Goal: Transaction & Acquisition: Download file/media

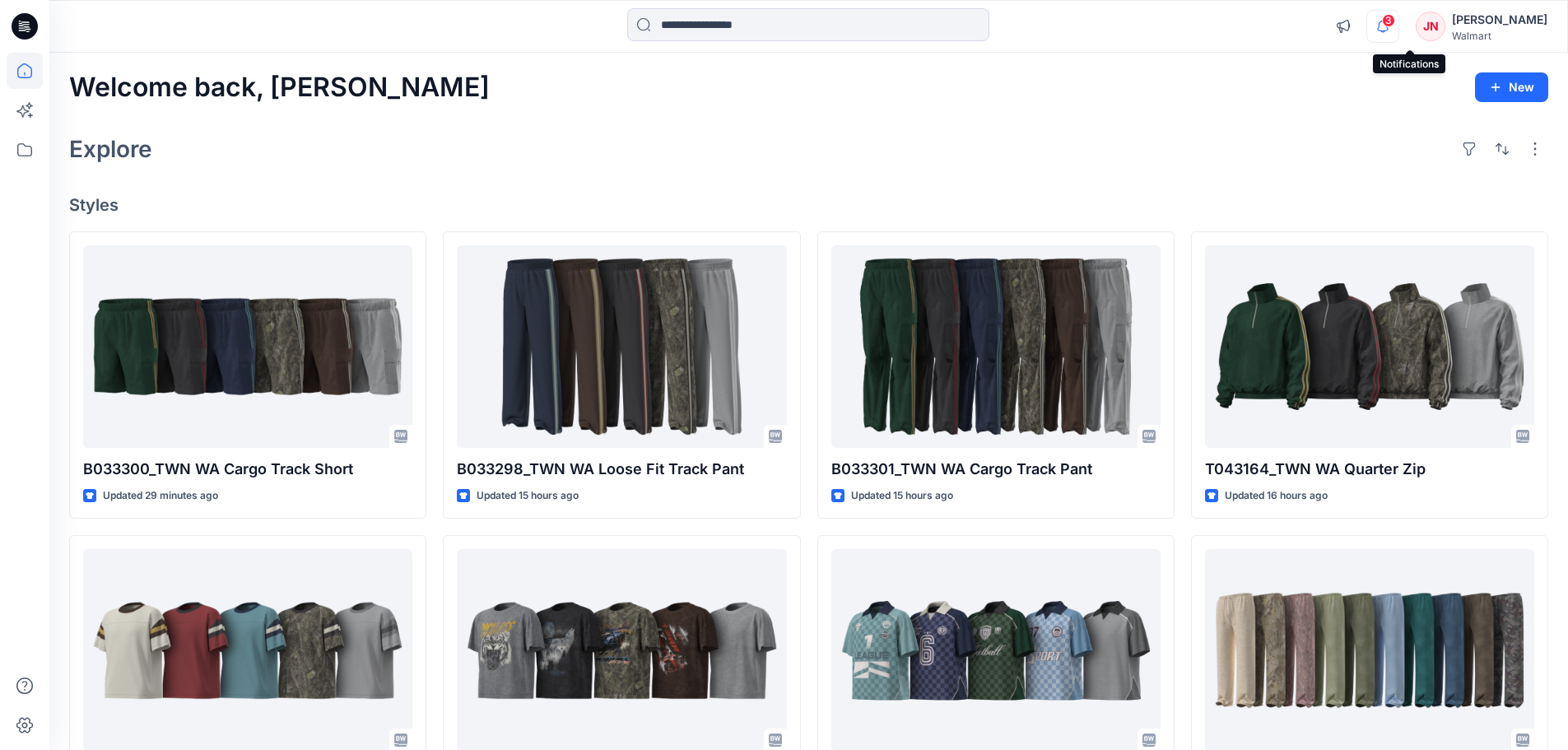
click at [1398, 29] on icon "button" at bounding box center [1383, 26] width 31 height 33
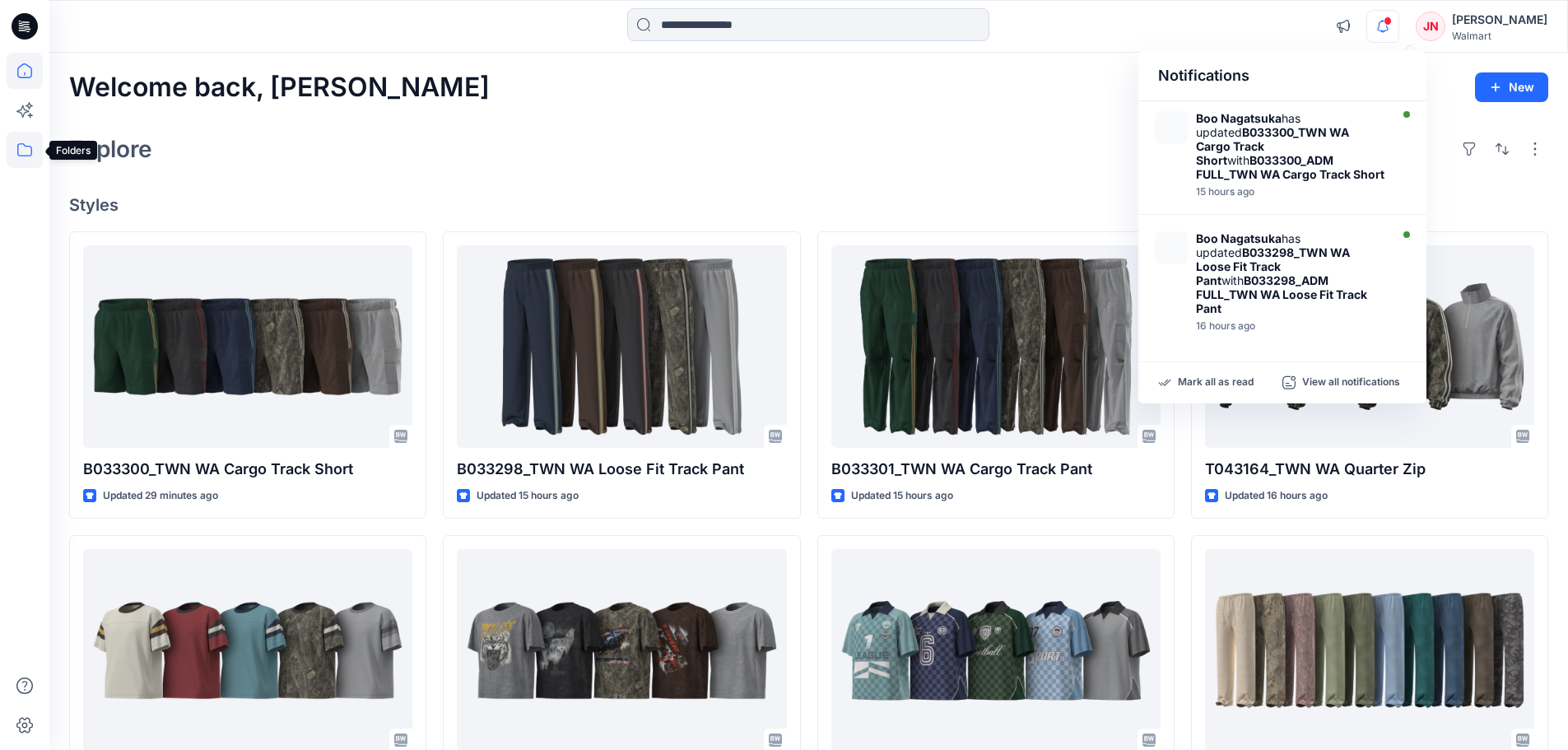
click at [28, 149] on icon at bounding box center [25, 149] width 36 height 36
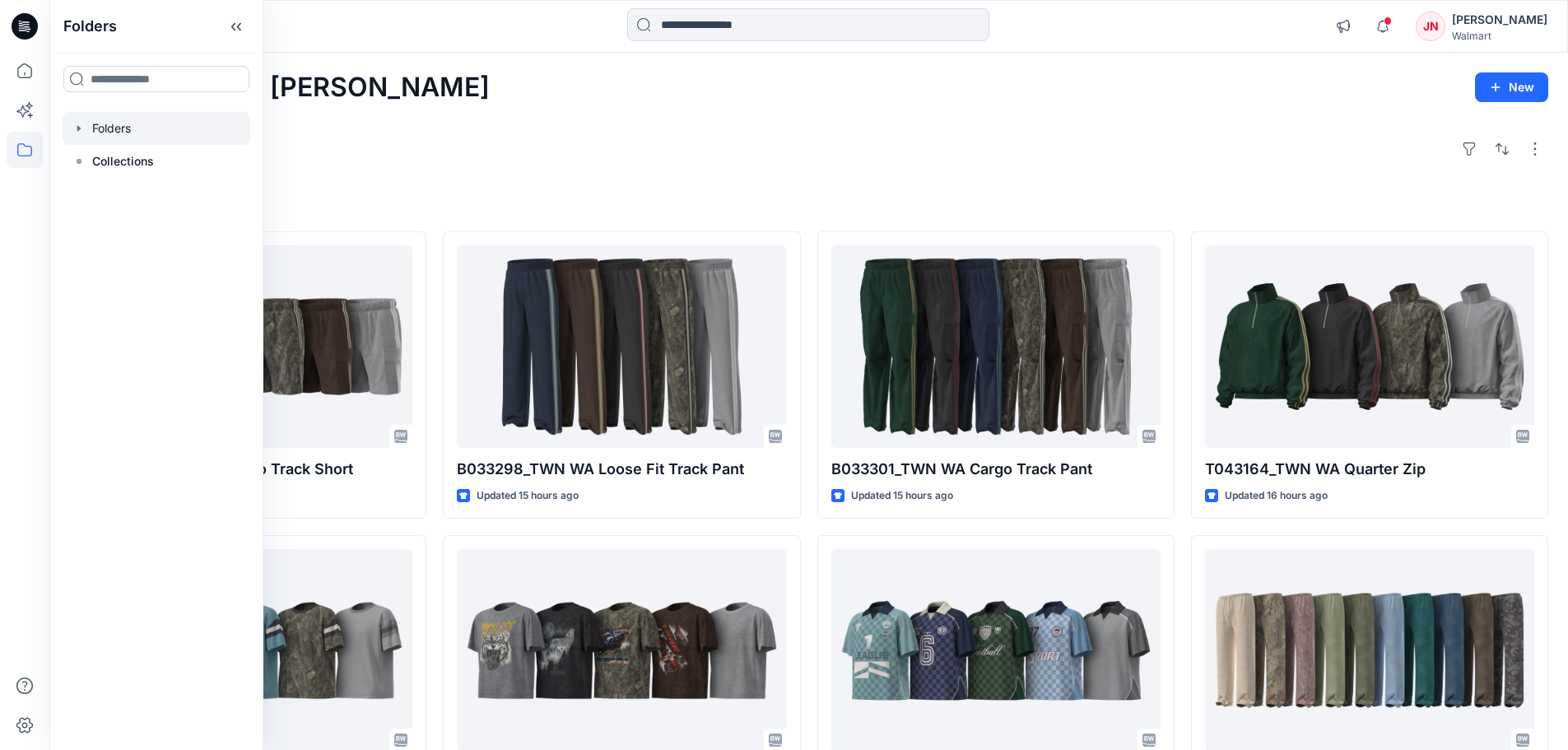
click at [129, 127] on div at bounding box center [157, 128] width 188 height 33
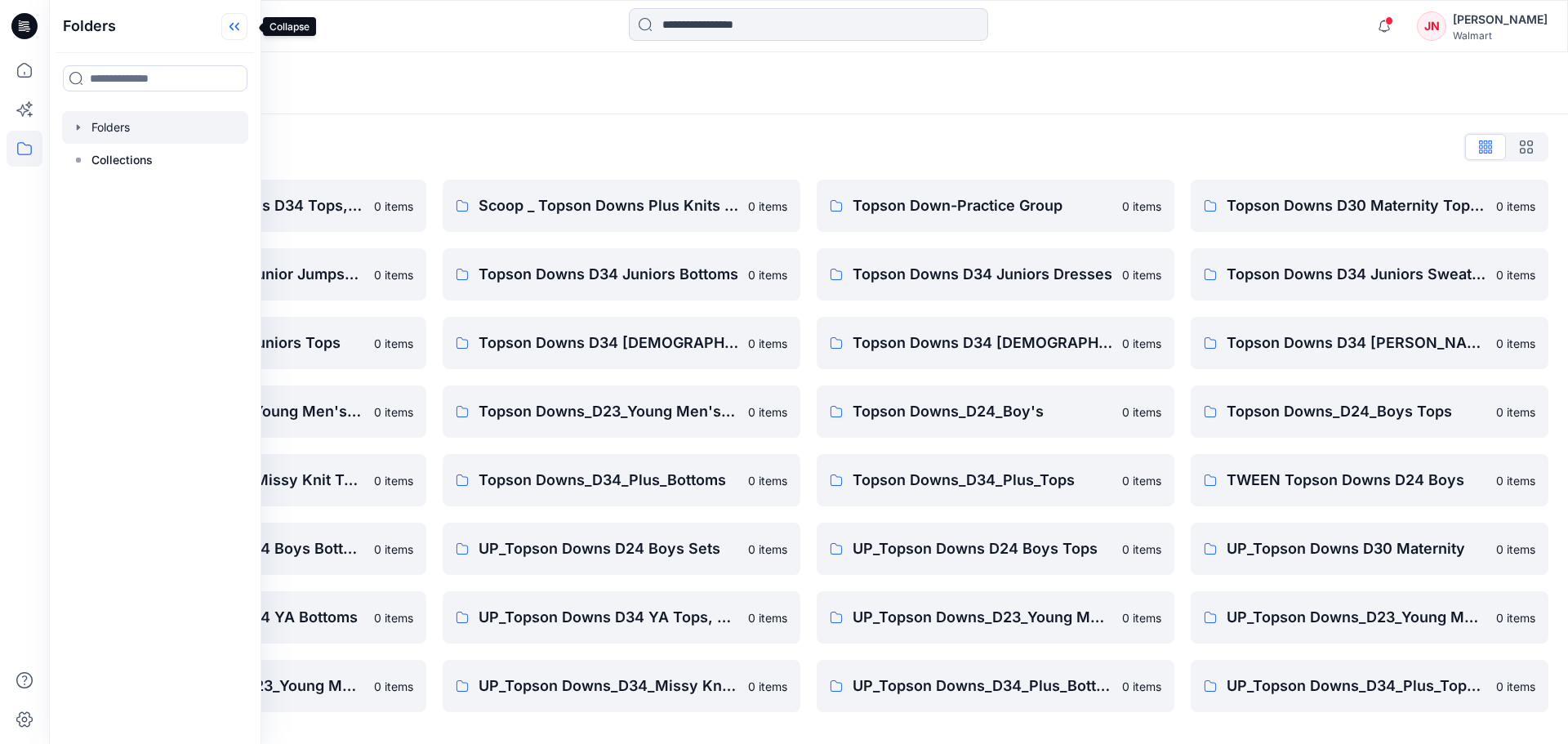
click at [243, 27] on icon at bounding box center [234, 26] width 26 height 27
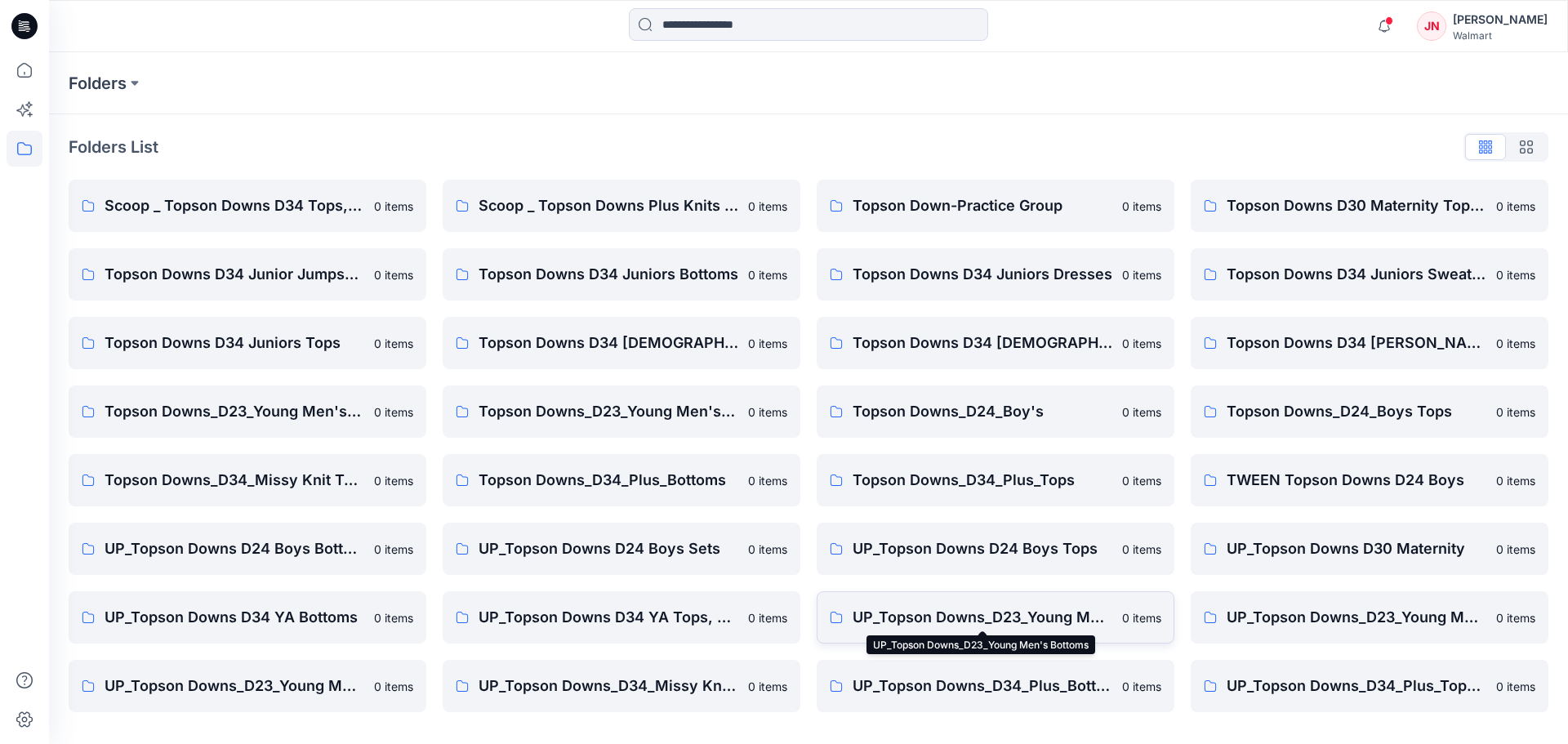
click at [950, 614] on p "UP_Topson Downs_D23_Young Men's Bottoms" at bounding box center [982, 617] width 260 height 23
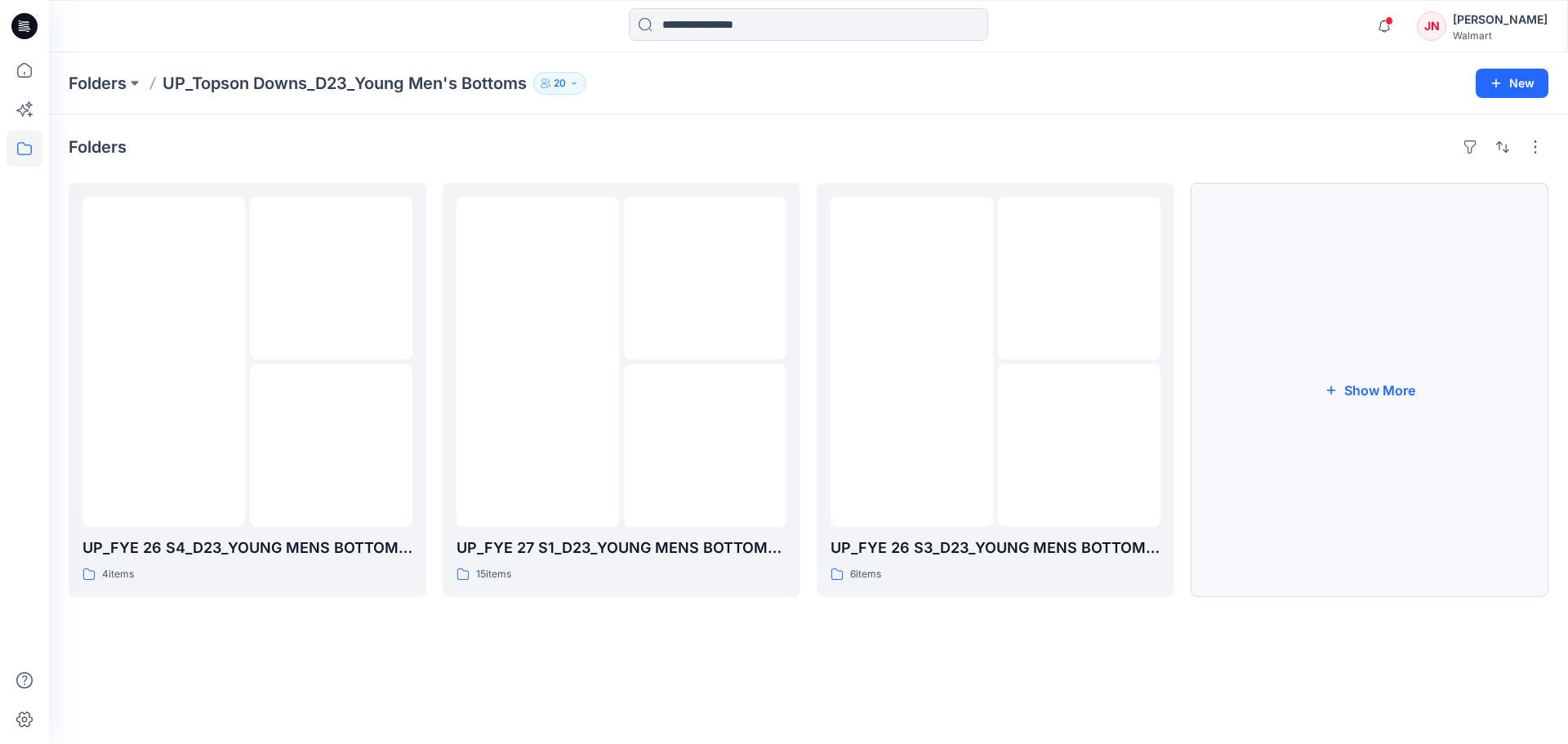
click at [1262, 533] on button "Show More" at bounding box center [1368, 390] width 357 height 414
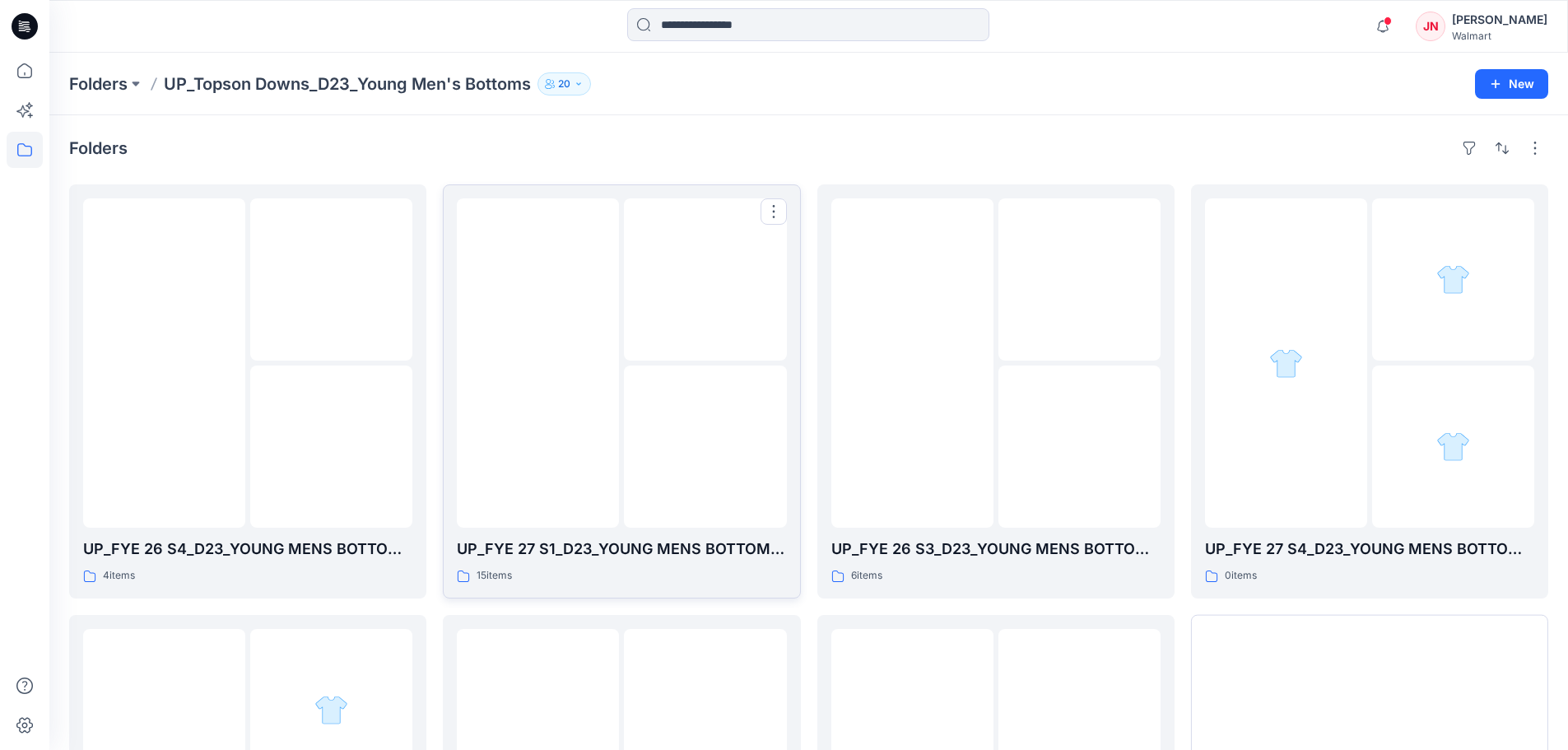
click at [576, 508] on div at bounding box center [538, 363] width 162 height 329
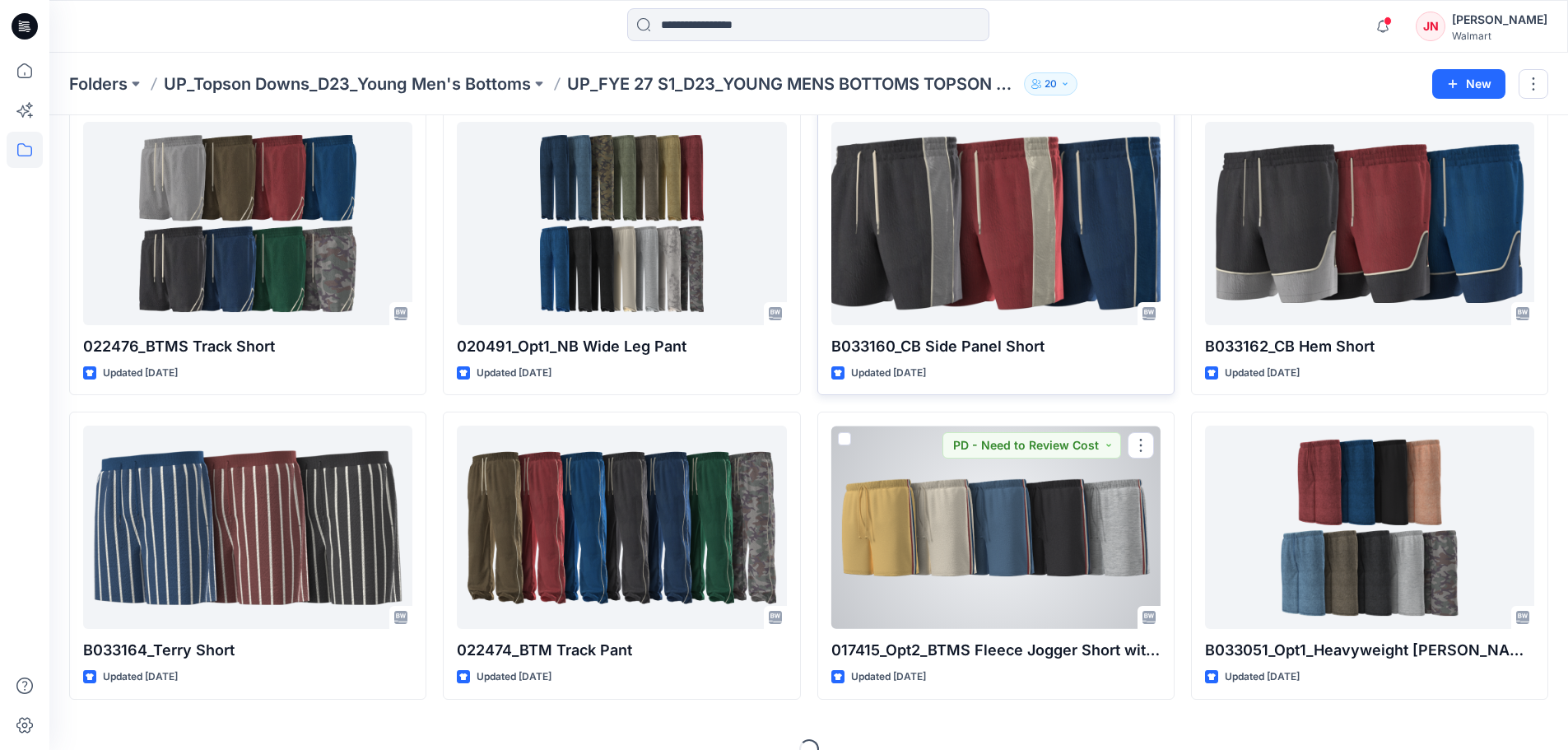
scroll to position [409, 0]
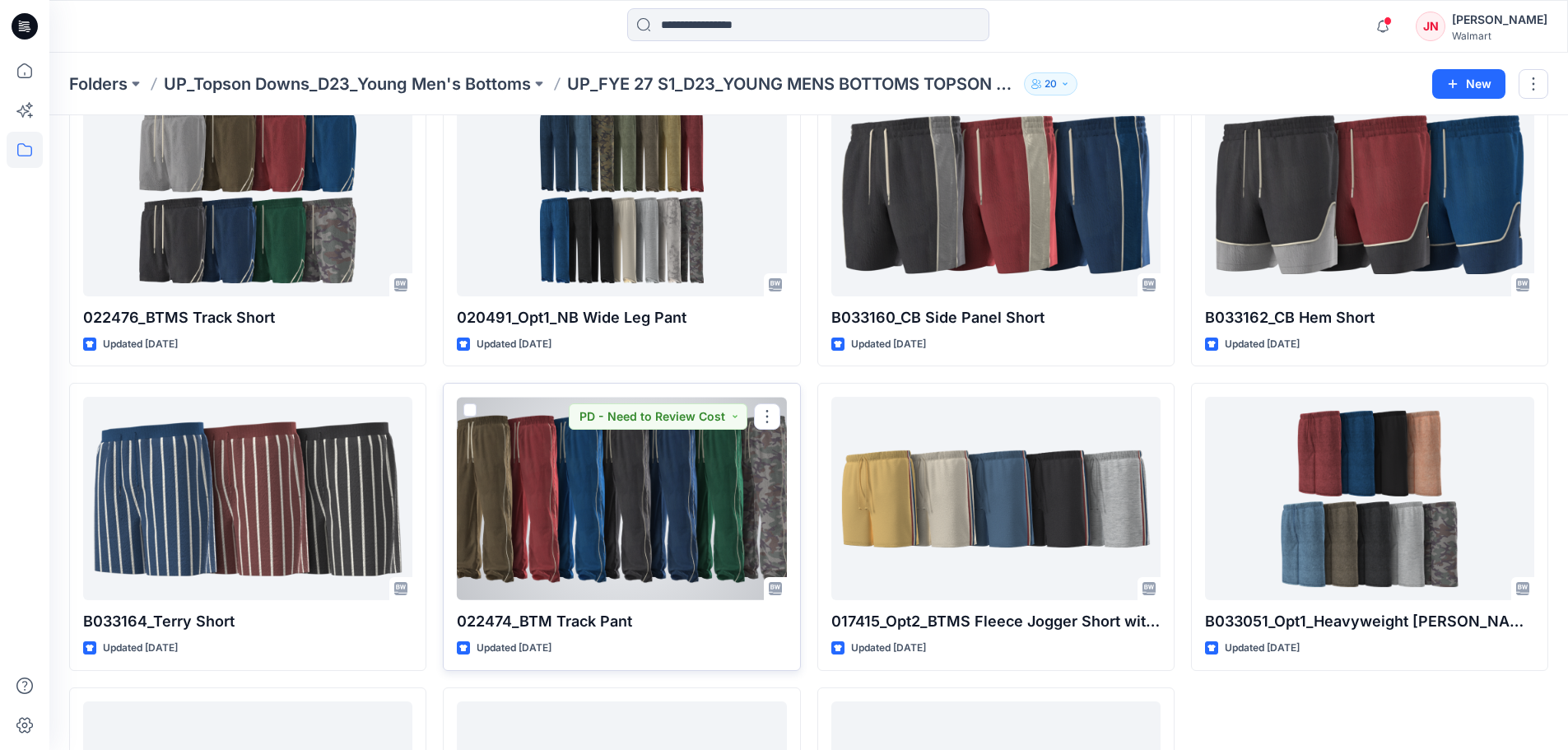
click at [644, 566] on div at bounding box center [621, 498] width 329 height 203
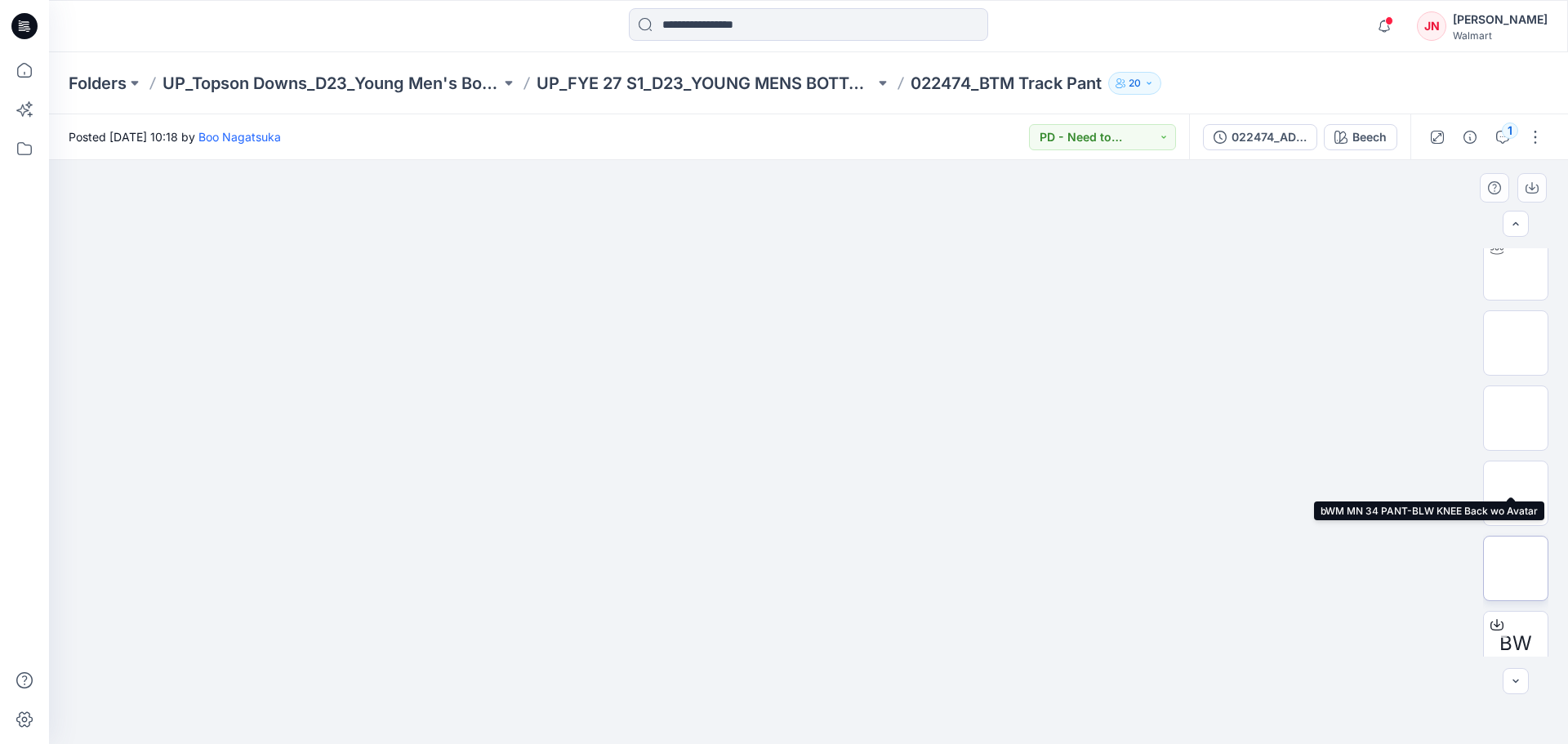
scroll to position [183, 0]
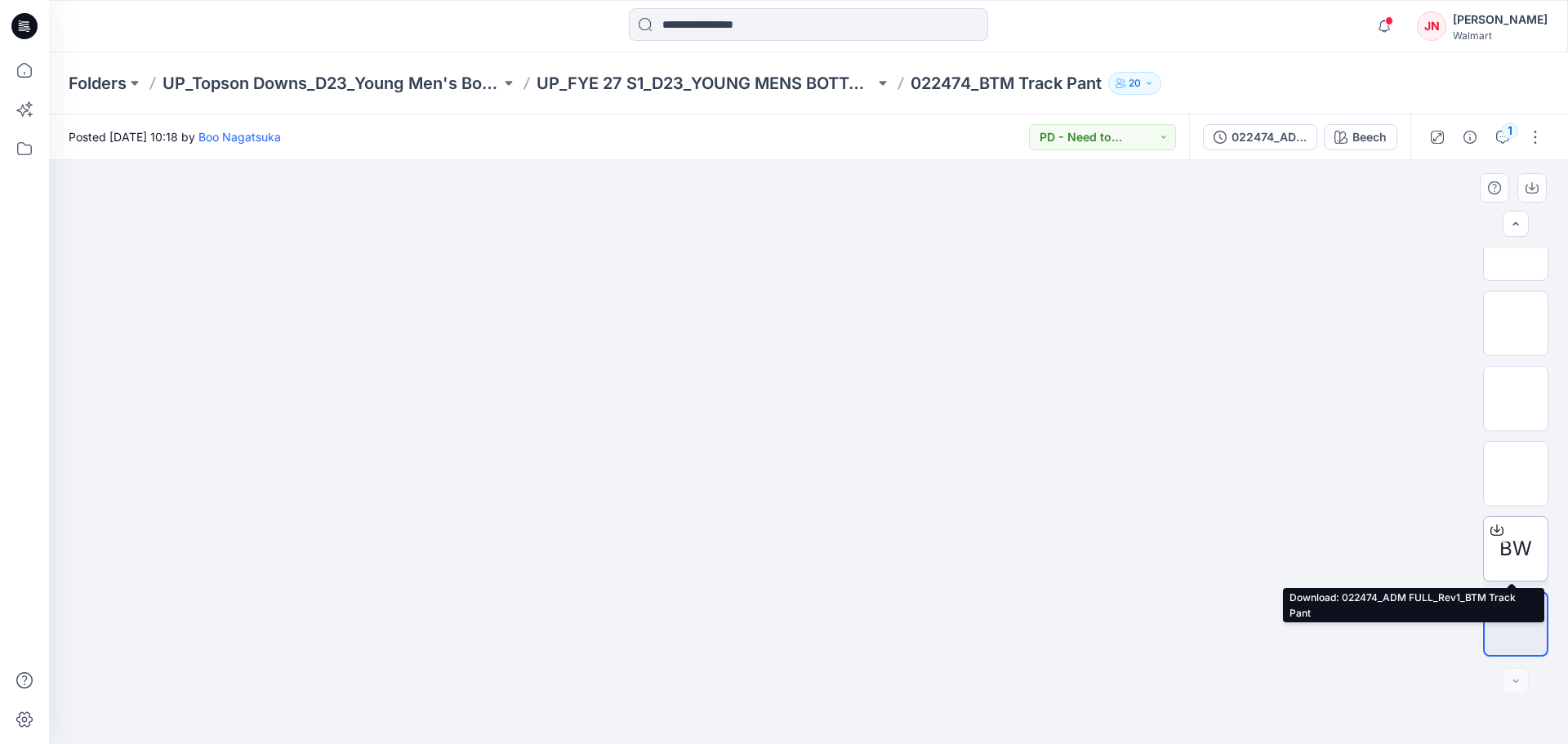
click at [1492, 534] on icon at bounding box center [1497, 530] width 13 height 13
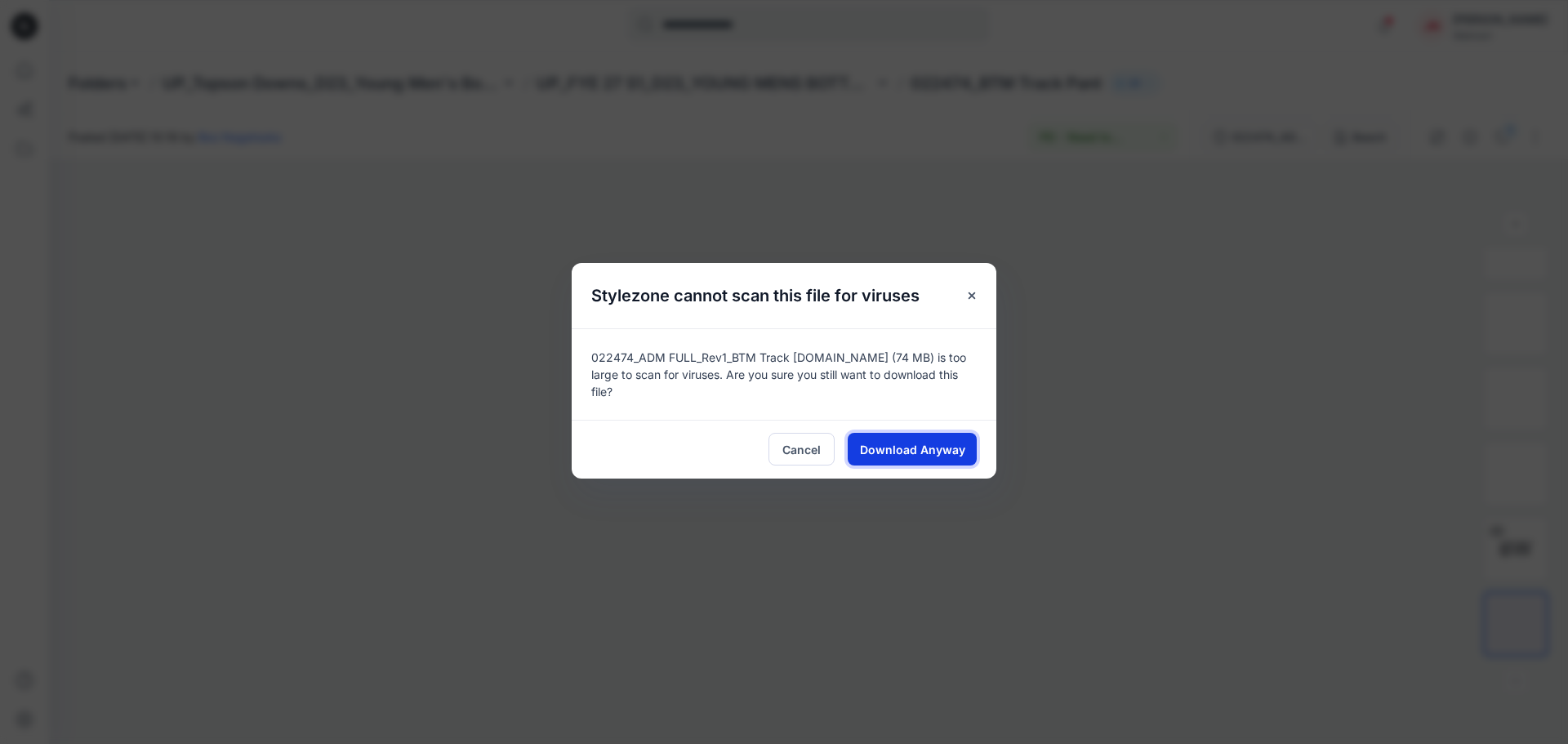
click at [924, 449] on span "Download Anyway" at bounding box center [912, 449] width 105 height 17
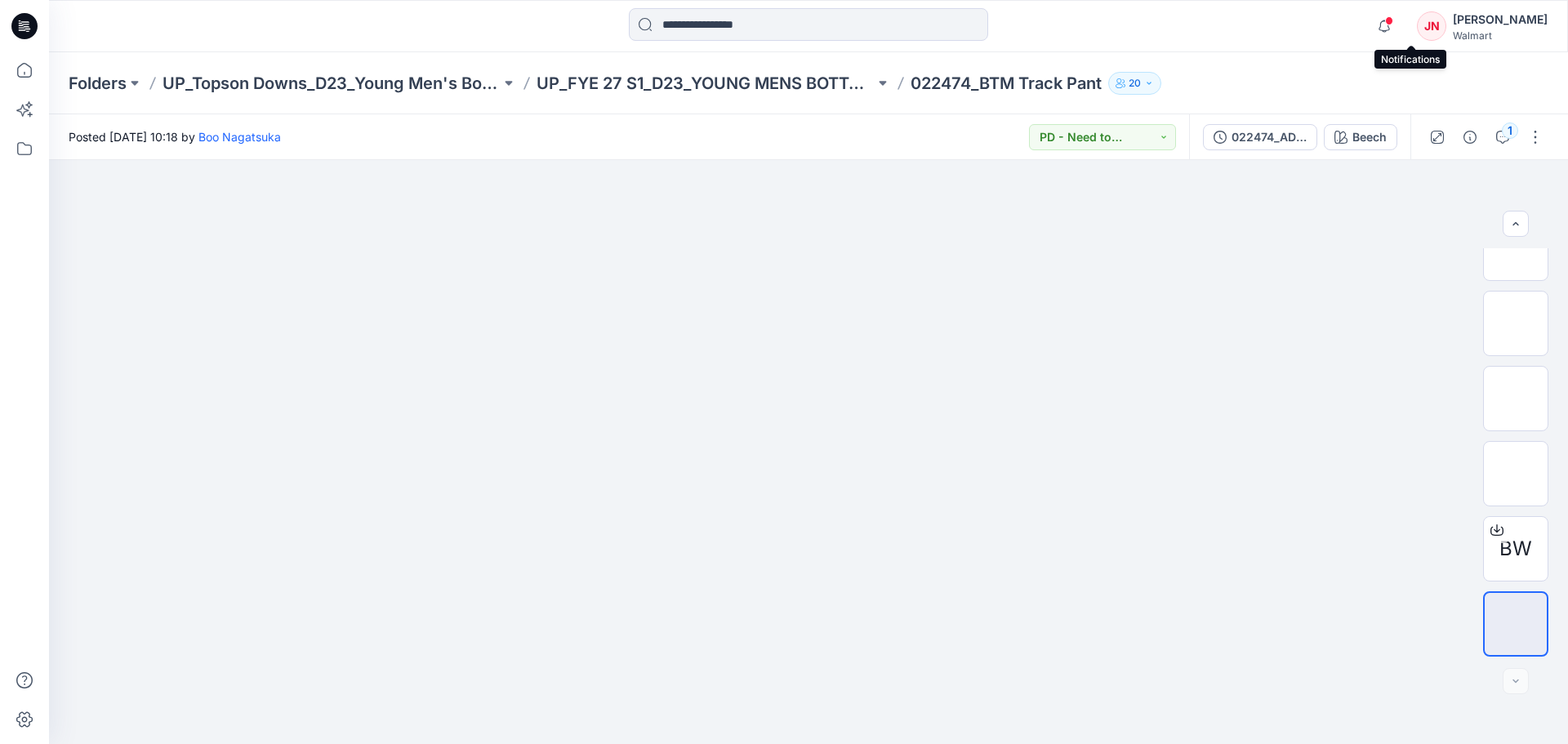
click at [1393, 21] on span at bounding box center [1388, 21] width 8 height 9
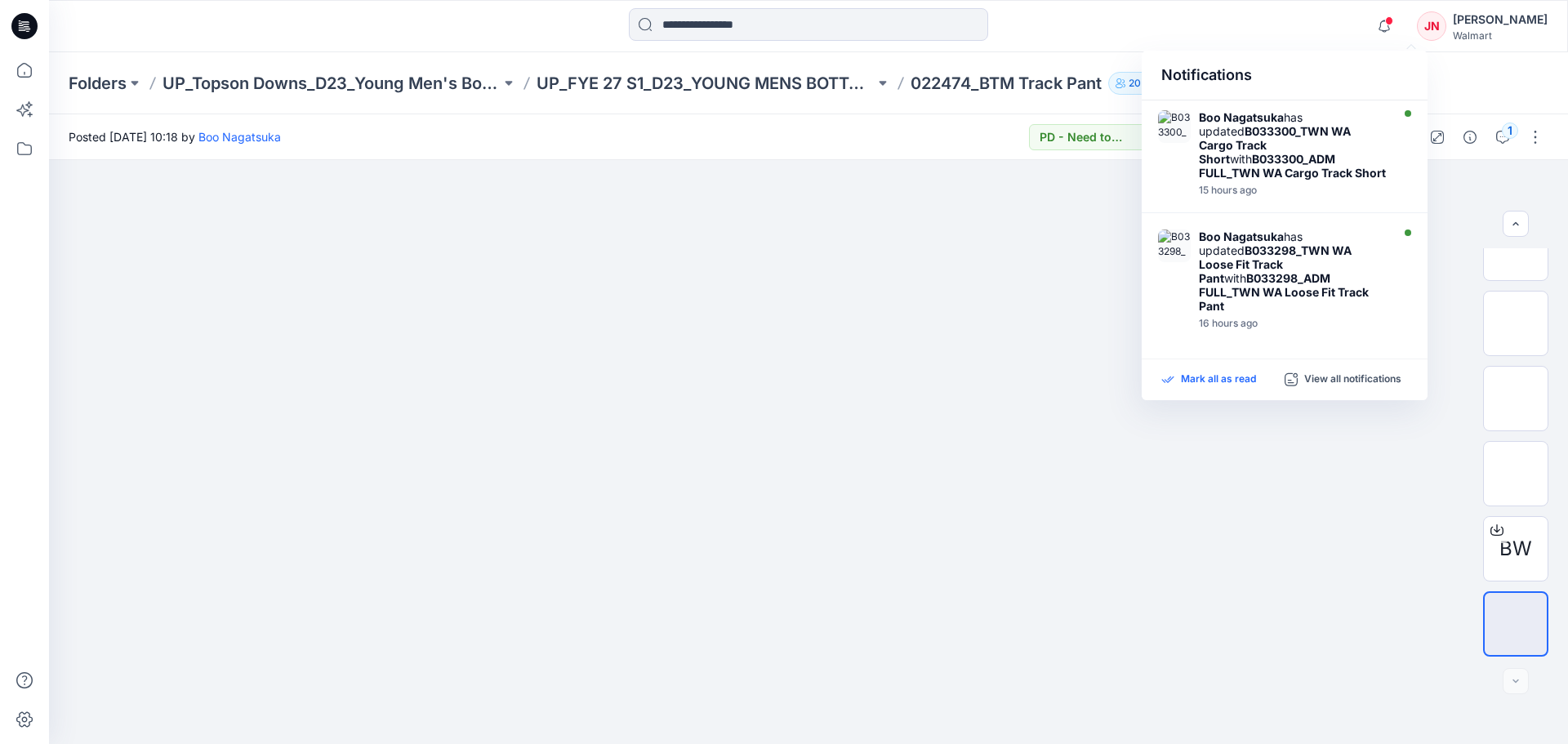
click at [1203, 379] on p "Mark all as read" at bounding box center [1218, 380] width 75 height 14
